Goal: Check status

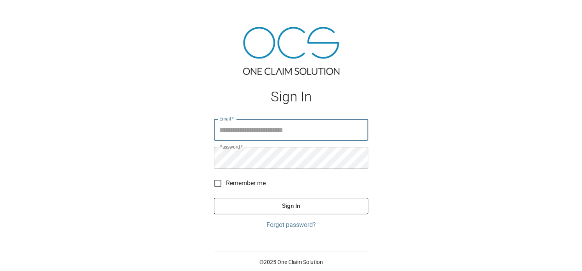
type input "**********"
click at [291, 203] on button "Sign In" at bounding box center [291, 206] width 154 height 16
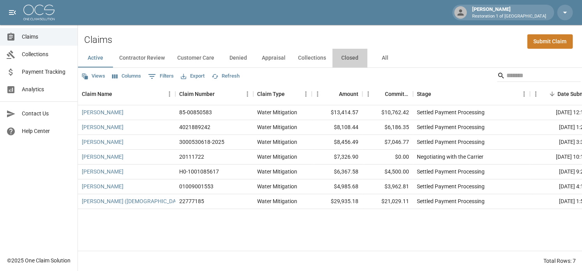
click at [346, 56] on button "Closed" at bounding box center [350, 58] width 35 height 19
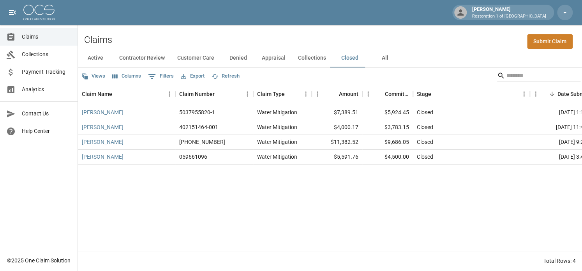
click at [265, 57] on button "Appraisal" at bounding box center [274, 58] width 36 height 19
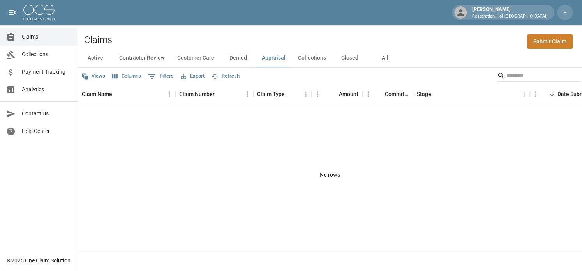
click at [240, 55] on button "Denied" at bounding box center [238, 58] width 35 height 19
click at [198, 57] on button "Customer Care" at bounding box center [196, 58] width 50 height 19
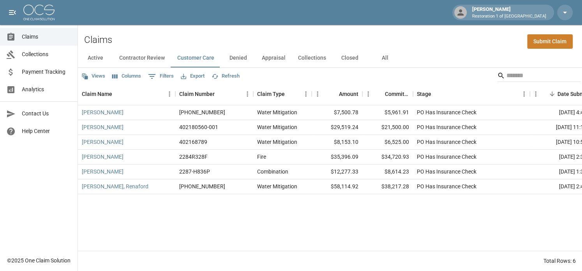
click at [171, 49] on button "Customer Care" at bounding box center [196, 58] width 50 height 19
